Goal: Task Accomplishment & Management: Manage account settings

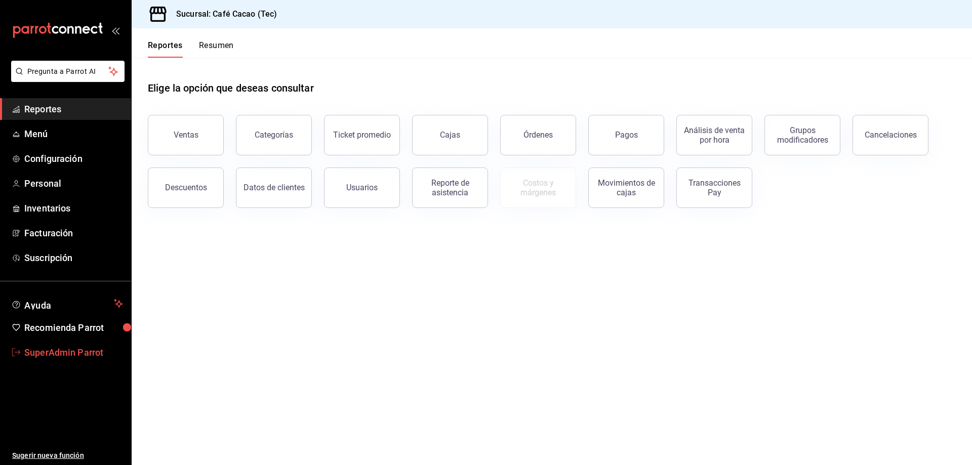
click at [53, 353] on span "SuperAdmin Parrot" at bounding box center [73, 353] width 99 height 14
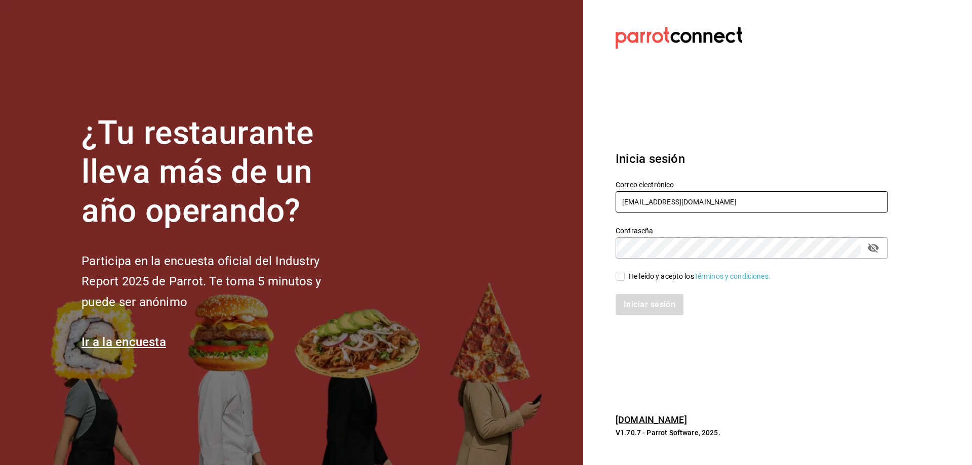
click at [724, 203] on input "[EMAIL_ADDRESS][DOMAIN_NAME]" at bounding box center [751, 201] width 272 height 21
type input "[EMAIL_ADDRESS][DOMAIN_NAME]"
drag, startPoint x: 620, startPoint y: 276, endPoint x: 635, endPoint y: 281, distance: 16.2
click at [620, 275] on input "He leído y acepto los Términos y condiciones." at bounding box center [619, 276] width 9 height 9
checkbox input "true"
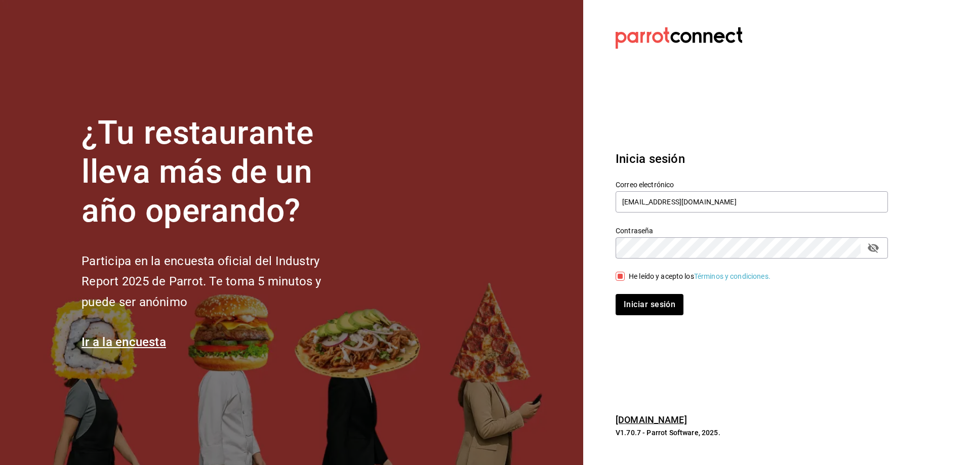
click at [615, 294] on button "Iniciar sesión" at bounding box center [649, 304] width 68 height 21
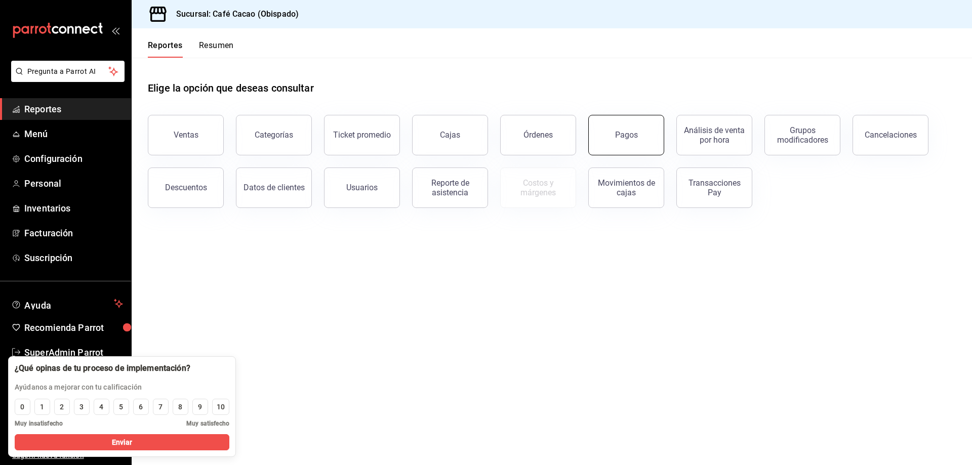
click at [655, 147] on button "Pagos" at bounding box center [626, 135] width 76 height 40
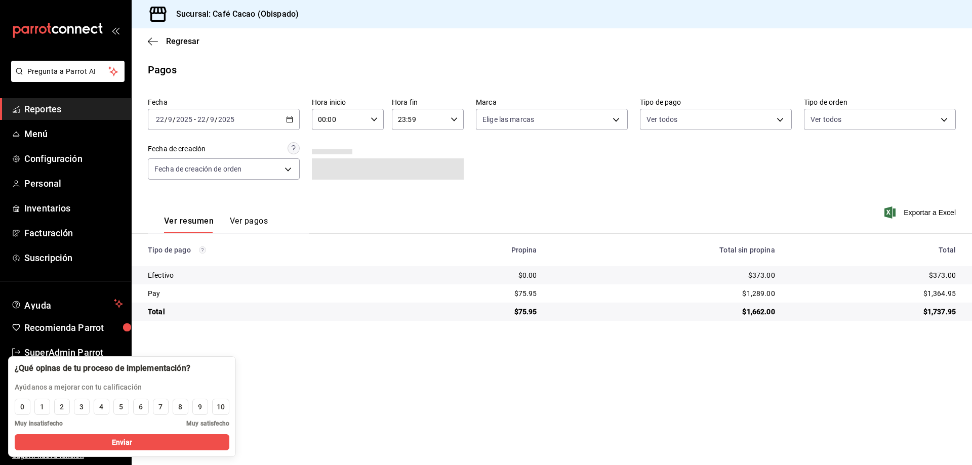
click at [284, 126] on div "[DATE] [DATE] - [DATE] [DATE]" at bounding box center [224, 119] width 152 height 21
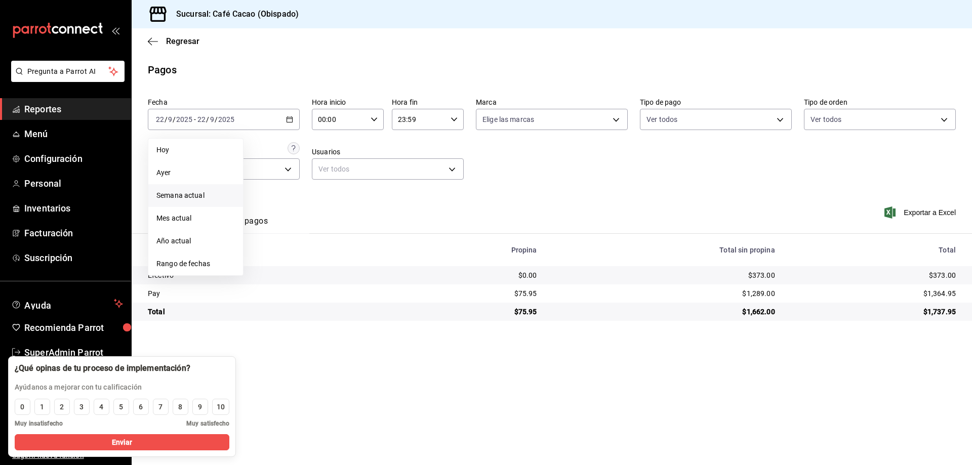
click at [188, 197] on span "Semana actual" at bounding box center [195, 195] width 78 height 11
click at [289, 127] on div "[DATE] [DATE] - [DATE] [DATE]" at bounding box center [224, 119] width 152 height 21
click at [186, 230] on li "Año actual" at bounding box center [195, 241] width 95 height 23
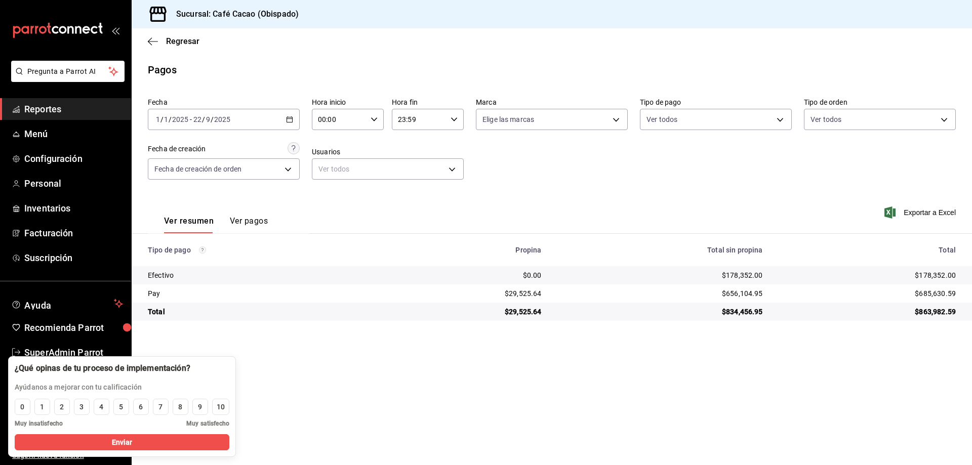
click at [291, 376] on main "Regresar Pagos Fecha [DATE] [DATE] - [DATE] [DATE] Hora inicio 00:00 Hora inici…" at bounding box center [552, 246] width 840 height 437
click at [45, 139] on span "Menú" at bounding box center [73, 134] width 99 height 14
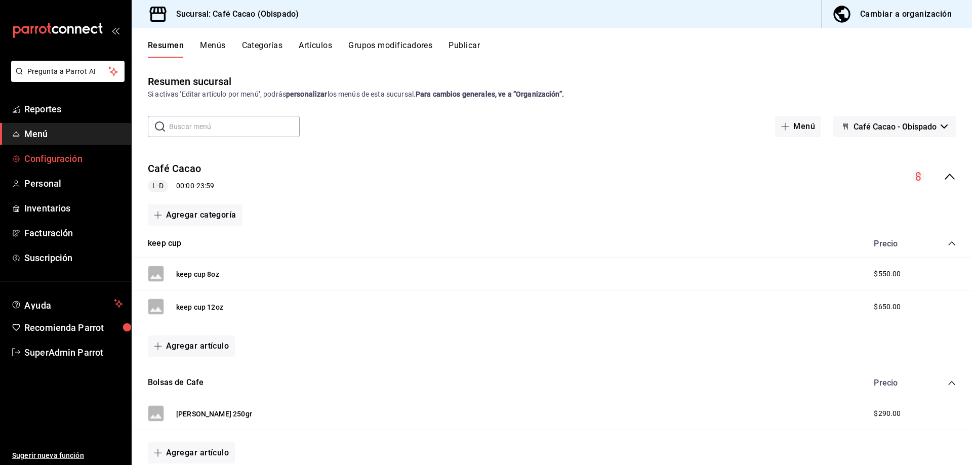
click at [51, 165] on span "Configuración" at bounding box center [73, 159] width 99 height 14
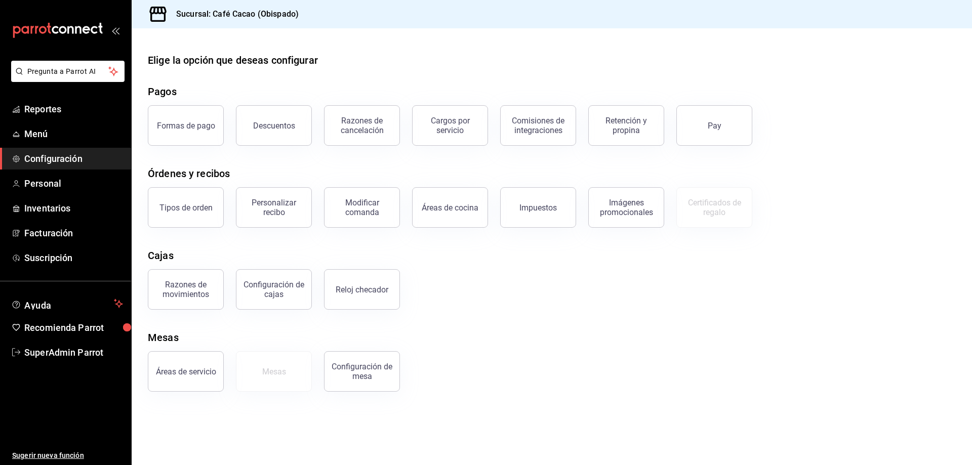
click at [236, 115] on div "Descuentos" at bounding box center [268, 119] width 88 height 53
click at [260, 127] on div "Descuentos" at bounding box center [274, 126] width 42 height 10
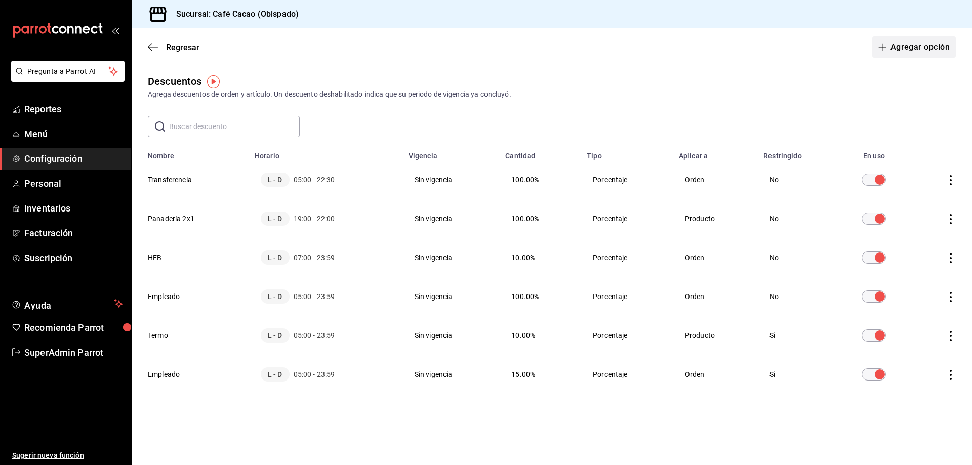
click at [925, 50] on button "Agregar opción" at bounding box center [913, 46] width 83 height 21
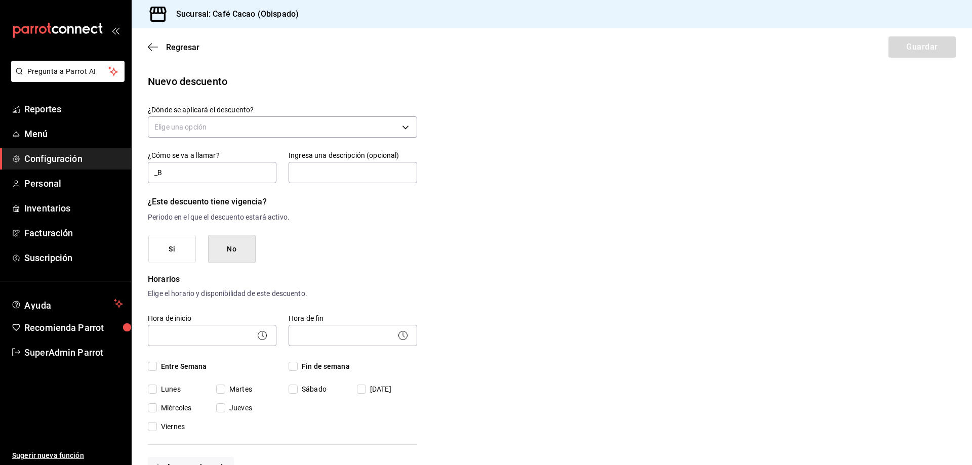
type input "_"
type input "Bebidas a base de cafe 2x1"
click at [389, 131] on body "Pregunta a Parrot AI Reportes Menú Configuración Personal Inventarios Facturaci…" at bounding box center [486, 232] width 972 height 465
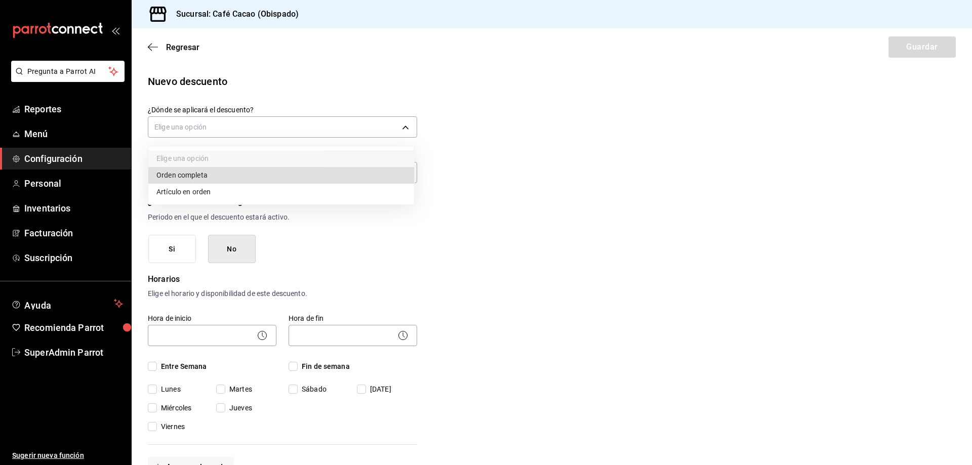
click at [471, 166] on div at bounding box center [486, 232] width 972 height 465
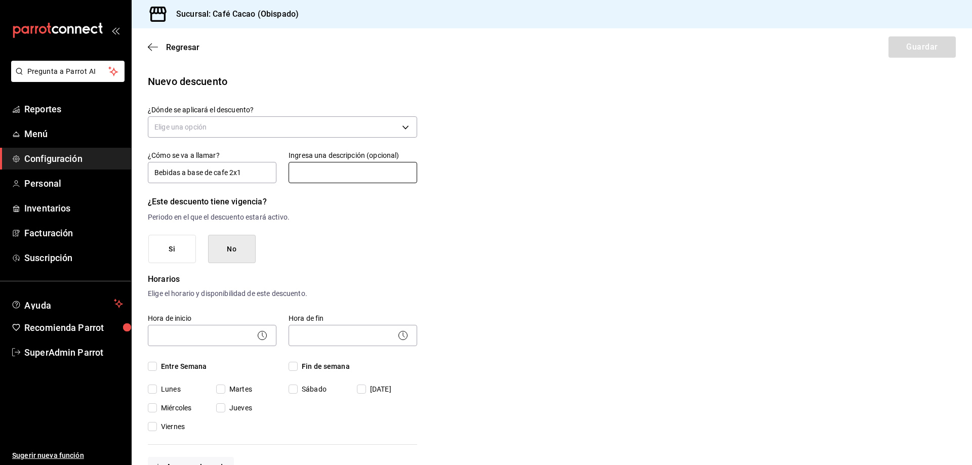
click at [402, 174] on input "text" at bounding box center [352, 172] width 129 height 21
type input "Descuento del 100%"
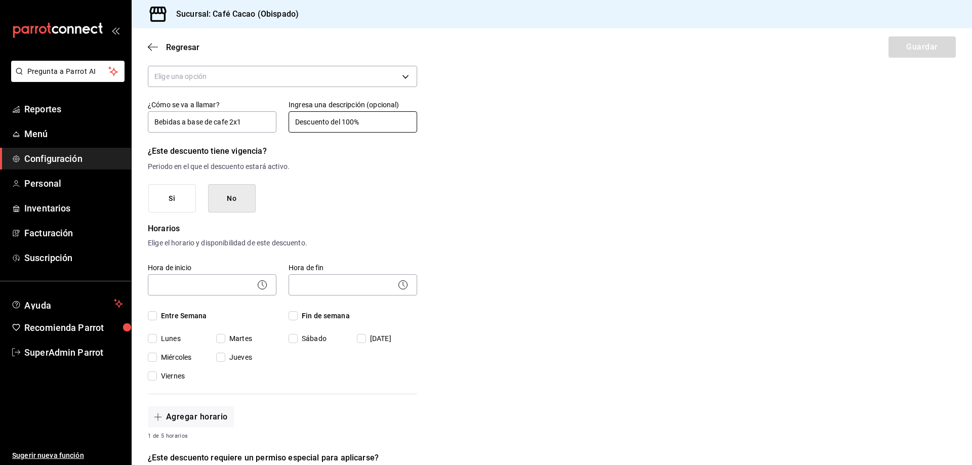
scroll to position [101, 0]
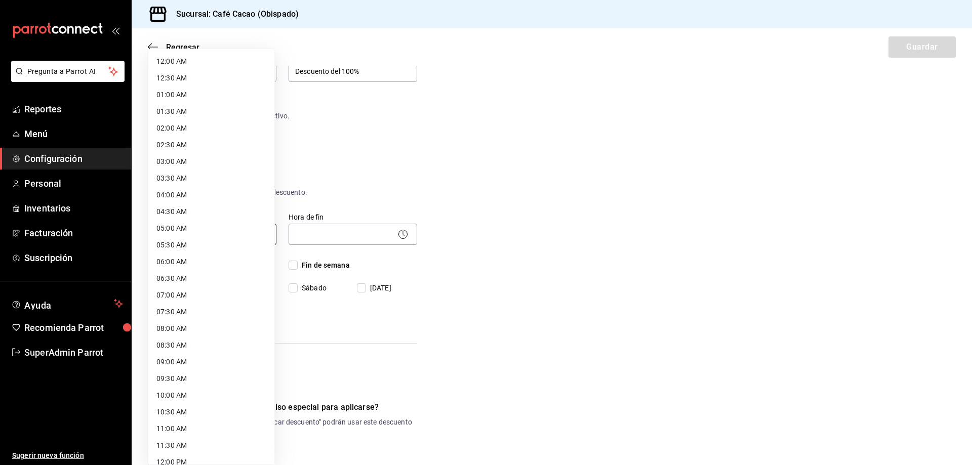
click at [218, 240] on body "Pregunta a Parrot AI Reportes Menú Configuración Personal Inventarios Facturaci…" at bounding box center [486, 232] width 972 height 465
click at [194, 274] on li "06:30 AM" at bounding box center [211, 278] width 126 height 17
type input "06:30"
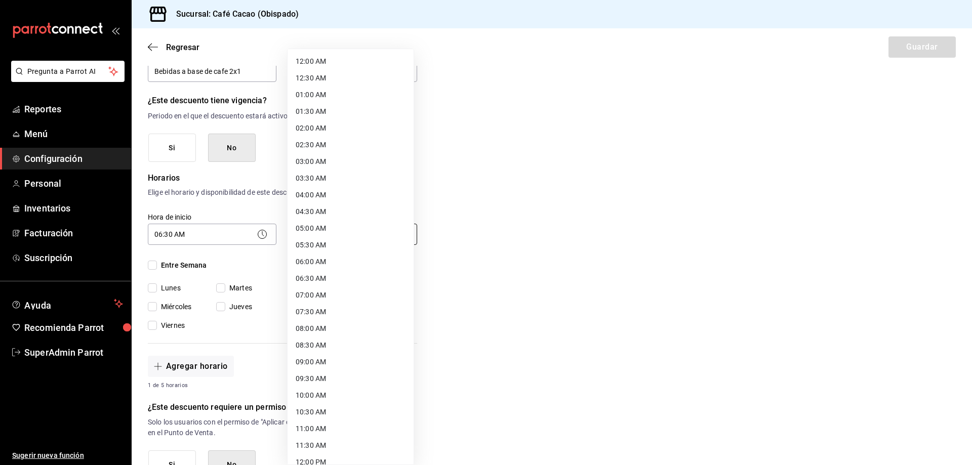
click at [331, 231] on body "Pregunta a Parrot AI Reportes Menú Configuración Personal Inventarios Facturaci…" at bounding box center [486, 232] width 972 height 465
click at [330, 400] on li "22:30 PM" at bounding box center [350, 402] width 126 height 17
type input "22:30"
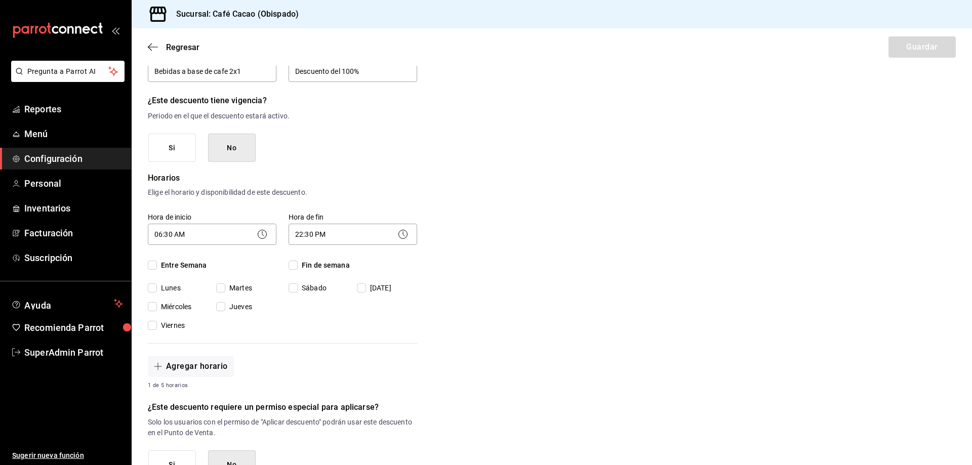
click at [145, 268] on div "Hora de inicio 06:30 AM 06:30 Entre Semana Lunes Martes Miércoles Jueves Viernes" at bounding box center [206, 265] width 141 height 131
click at [150, 266] on input "Entre Semana" at bounding box center [152, 265] width 9 height 9
checkbox input "true"
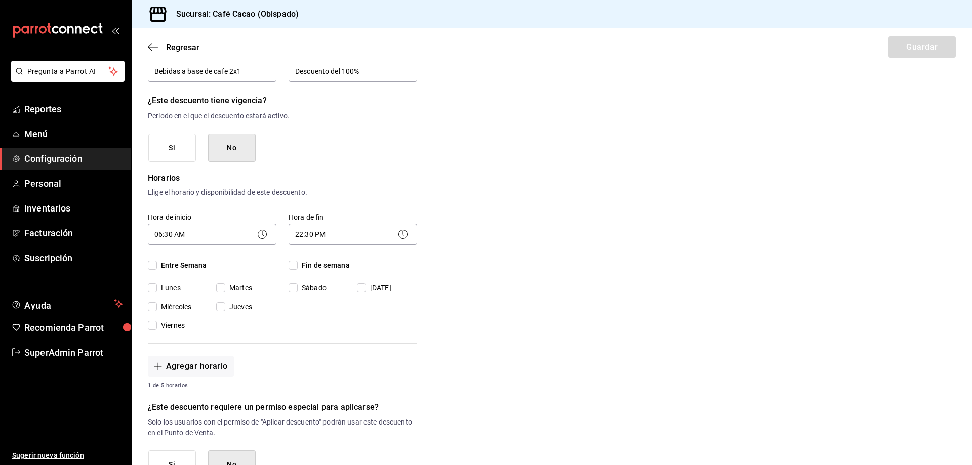
checkbox input "true"
click at [292, 260] on label "Fin de semana" at bounding box center [352, 265] width 129 height 11
click at [292, 261] on input "Fin de semana" at bounding box center [292, 265] width 9 height 9
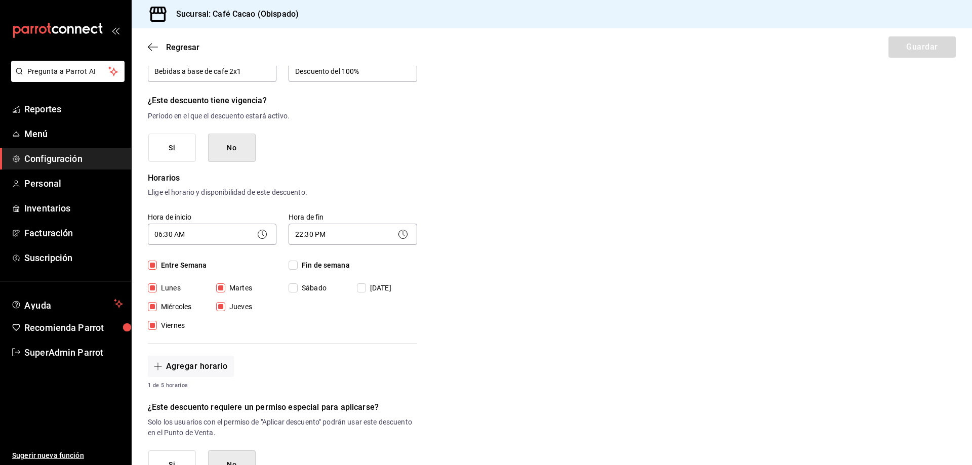
checkbox input "true"
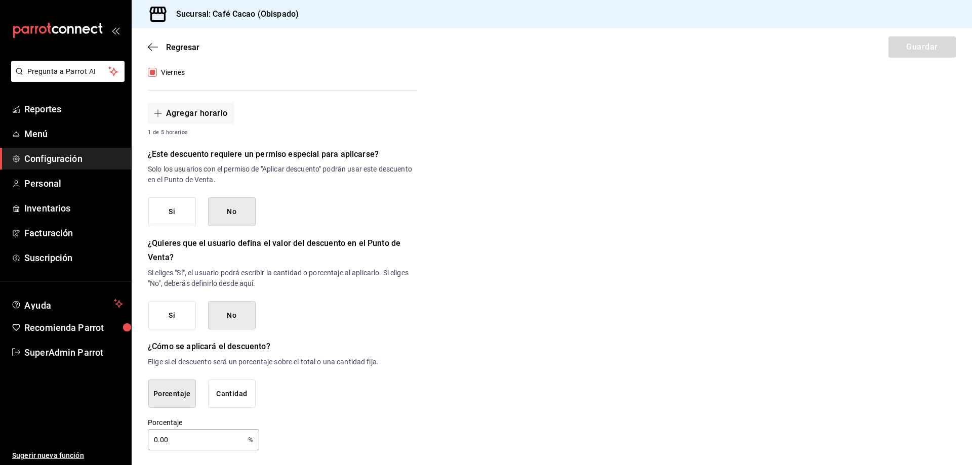
scroll to position [356, 0]
click at [212, 438] on input "0.00" at bounding box center [196, 438] width 96 height 20
type input "0"
type input "100"
click at [743, 213] on div "Nuevo descuento ¿Dónde se aplicará el descuento? Elige una opción ¿Cómo se va a…" at bounding box center [552, 83] width 840 height 731
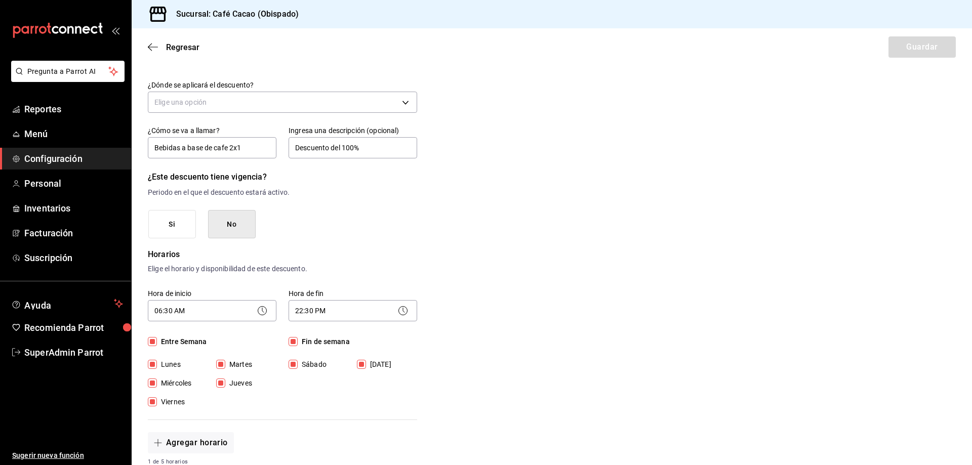
scroll to position [0, 0]
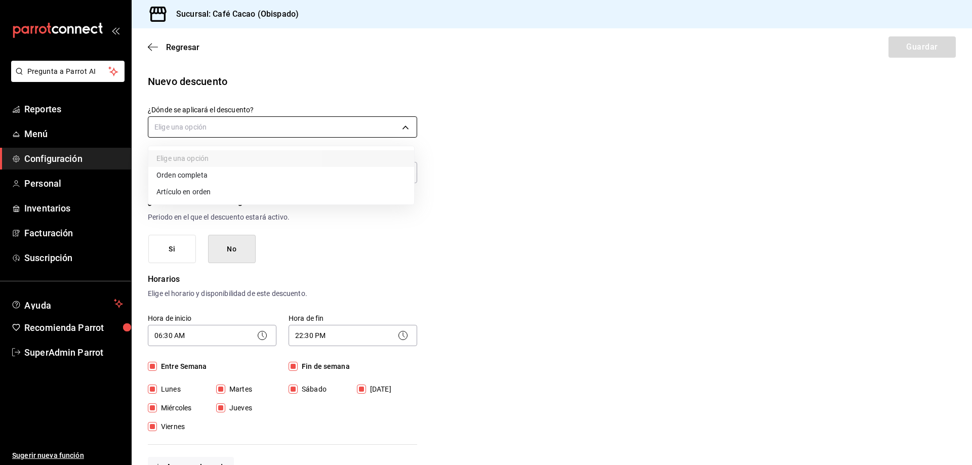
click at [399, 119] on body "Pregunta a Parrot AI Reportes Menú Configuración Personal Inventarios Facturaci…" at bounding box center [486, 232] width 972 height 465
click at [216, 175] on li "Orden completa" at bounding box center [281, 175] width 266 height 17
type input "ORDER"
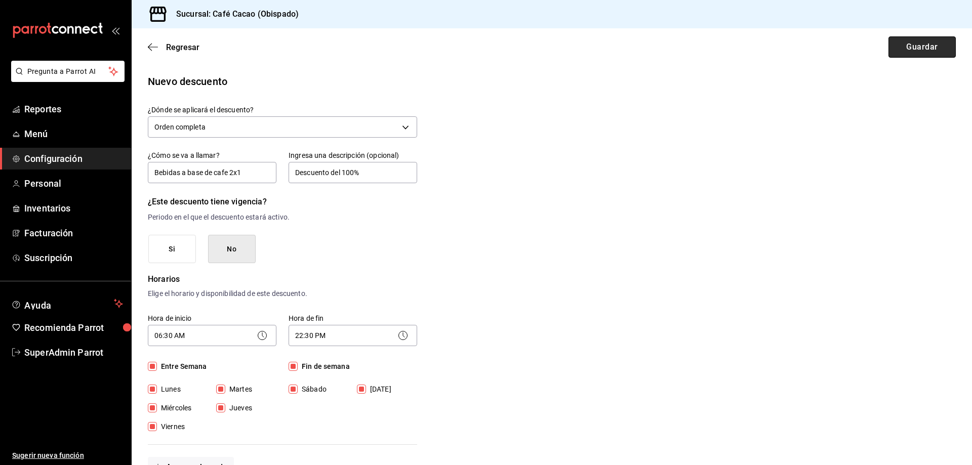
click at [914, 44] on button "Guardar" at bounding box center [921, 46] width 67 height 21
